Goal: Find contact information

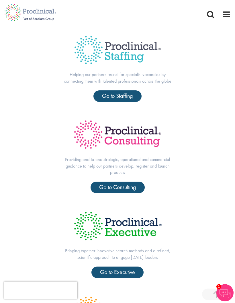
scroll to position [185, 0]
click at [124, 274] on span "Go to Executive" at bounding box center [117, 271] width 35 height 7
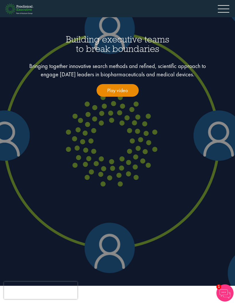
click at [124, 90] on link "Play video" at bounding box center [118, 90] width 42 height 13
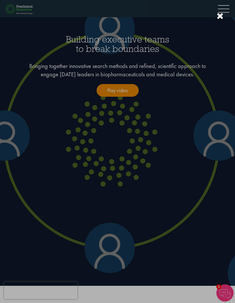
click at [220, 16] on div at bounding box center [220, 15] width 7 height 9
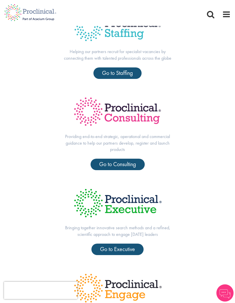
click at [125, 115] on img at bounding box center [118, 111] width 102 height 43
click at [125, 166] on span "Go to Consulting" at bounding box center [117, 163] width 37 height 7
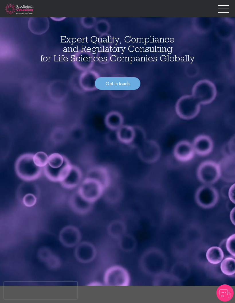
click at [131, 84] on link "Get in touch" at bounding box center [118, 83] width 46 height 13
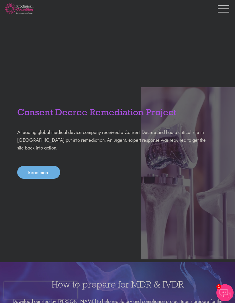
scroll to position [675, 0]
